Goal: Check status: Check status

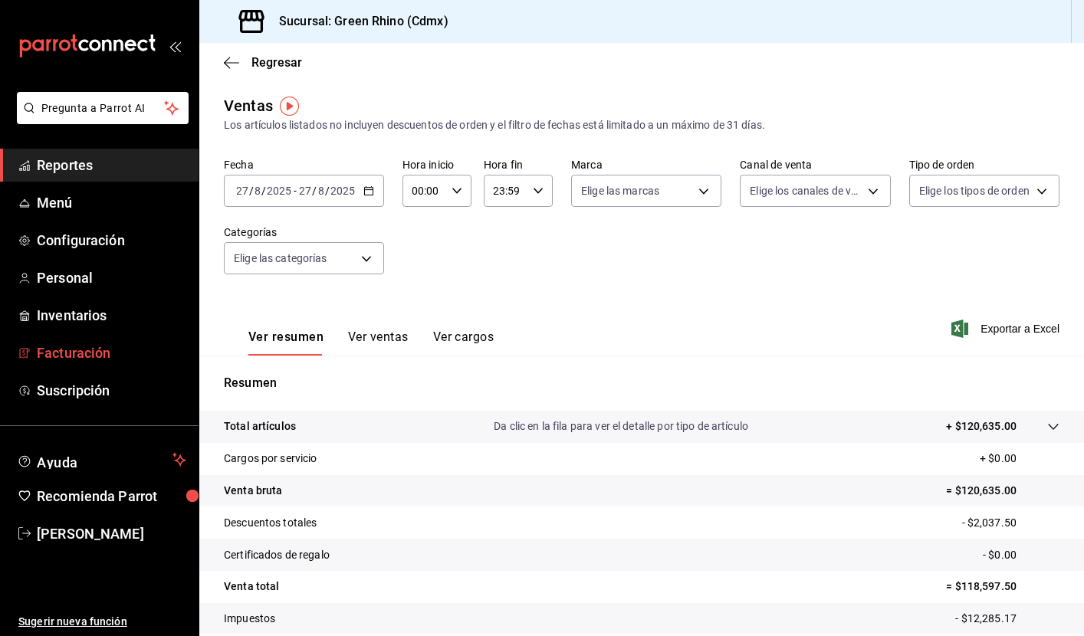
click at [115, 356] on span "Facturación" at bounding box center [111, 353] width 149 height 21
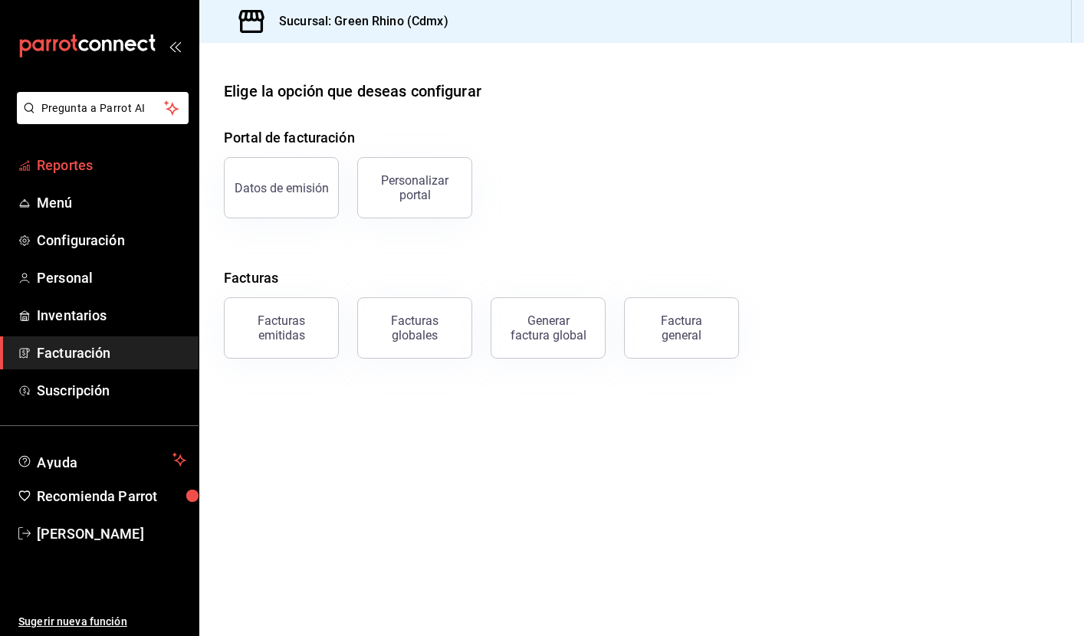
click at [82, 173] on span "Reportes" at bounding box center [111, 165] width 149 height 21
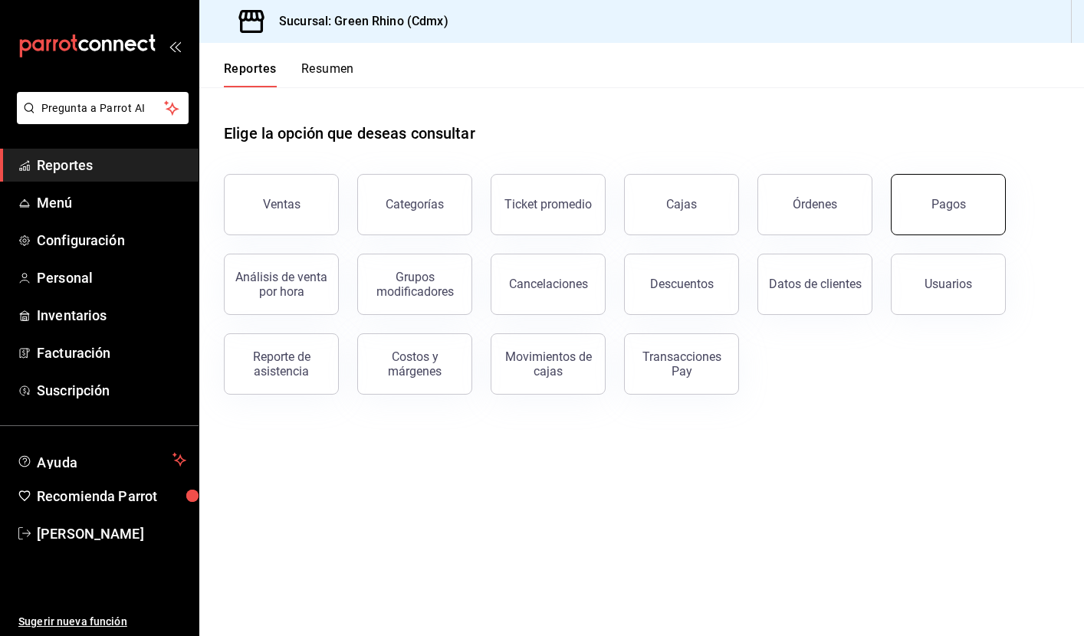
drag, startPoint x: 862, startPoint y: 193, endPoint x: 958, endPoint y: 222, distance: 99.4
click at [958, 222] on button "Pagos" at bounding box center [948, 204] width 115 height 61
